Goal: Information Seeking & Learning: Find specific page/section

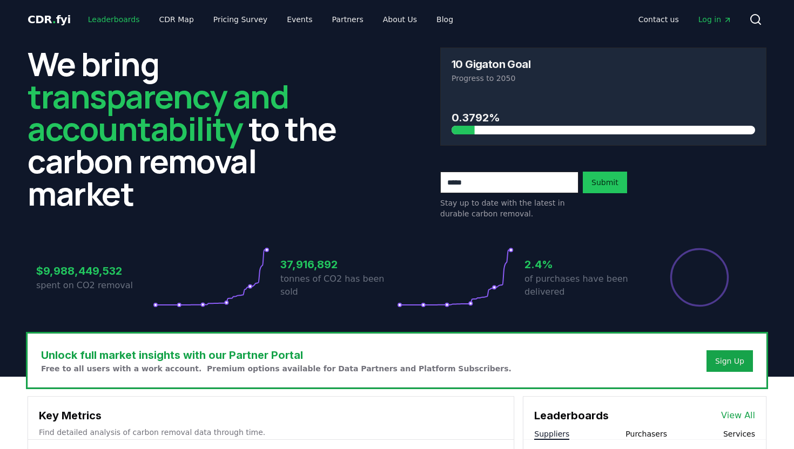
click at [104, 21] on link "Leaderboards" at bounding box center [113, 19] width 69 height 19
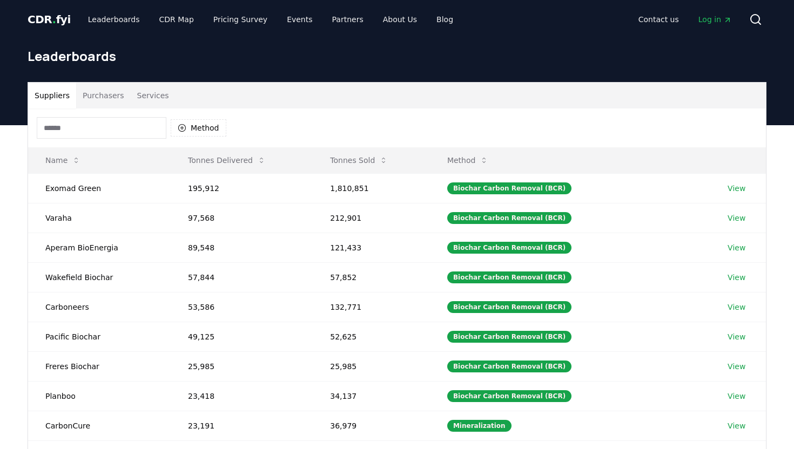
click at [114, 92] on button "Purchasers" at bounding box center [103, 96] width 55 height 26
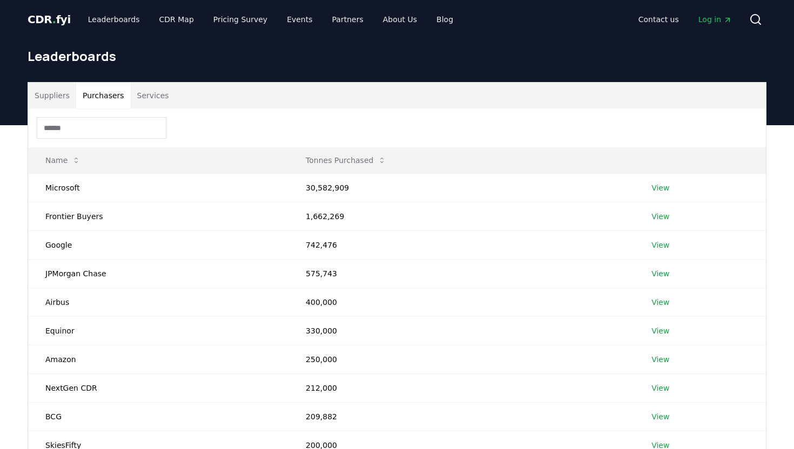
click at [95, 130] on input at bounding box center [102, 128] width 130 height 22
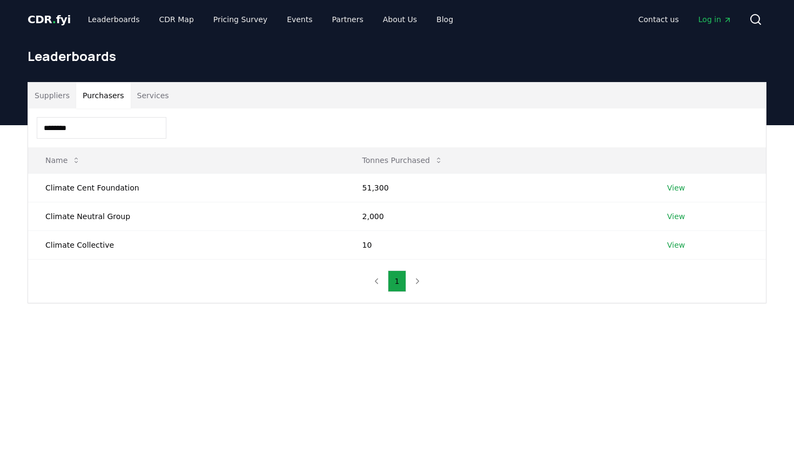
type input "*******"
